Goal: Task Accomplishment & Management: Use online tool/utility

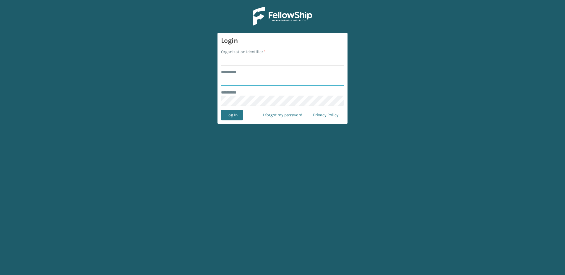
type input "********"
click at [242, 59] on input "Organization Identifier *" at bounding box center [282, 60] width 123 height 11
type input "Fellowship - East"
click at [236, 116] on button "Log In" at bounding box center [232, 115] width 22 height 11
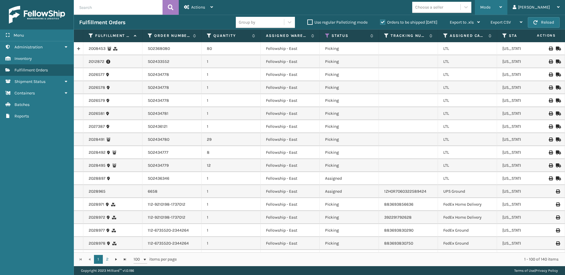
click at [490, 6] on span "Mode" at bounding box center [485, 7] width 10 height 5
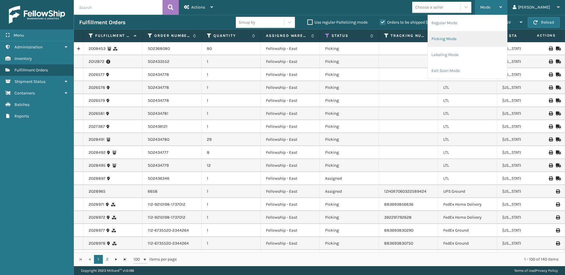
click at [471, 35] on li "Picking Mode" at bounding box center [467, 39] width 79 height 16
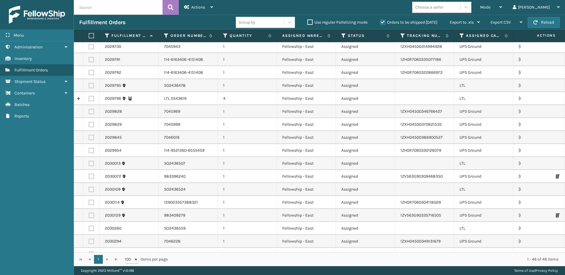
scroll to position [309, 0]
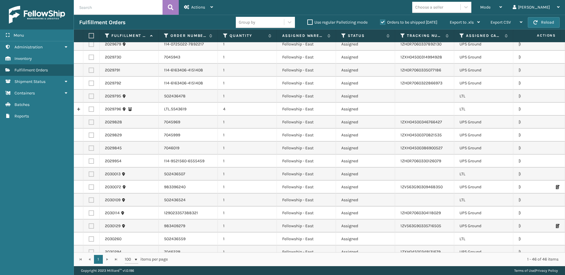
click at [93, 111] on label at bounding box center [91, 109] width 5 height 5
click at [89, 110] on input "checkbox" at bounding box center [89, 109] width 0 height 4
checkbox input "true"
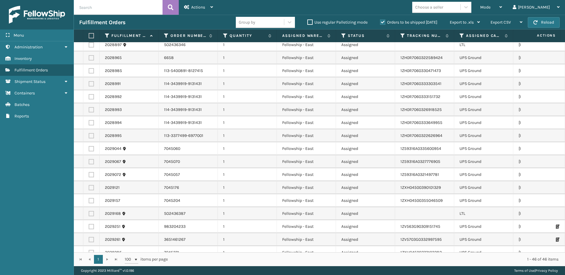
scroll to position [0, 0]
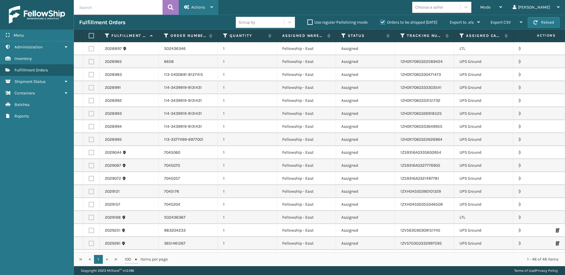
click at [201, 5] on span "Actions" at bounding box center [198, 7] width 14 height 5
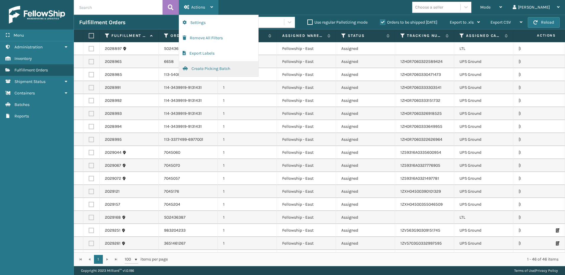
click at [197, 68] on button "Create Picking Batch" at bounding box center [218, 68] width 79 height 15
